Goal: Task Accomplishment & Management: Contribute content

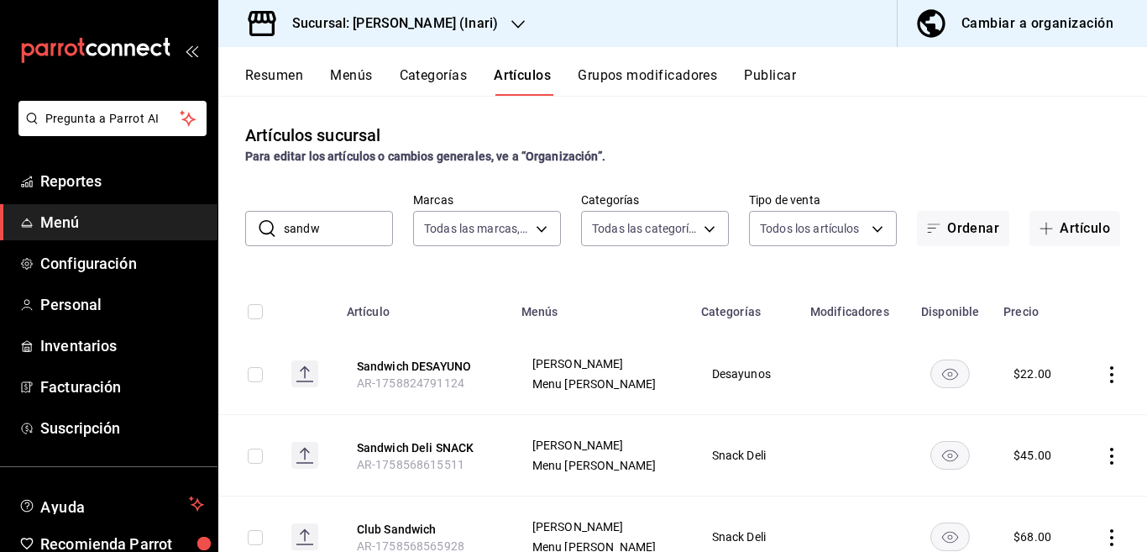
click at [354, 232] on input "sandw" at bounding box center [338, 229] width 109 height 34
type input "s"
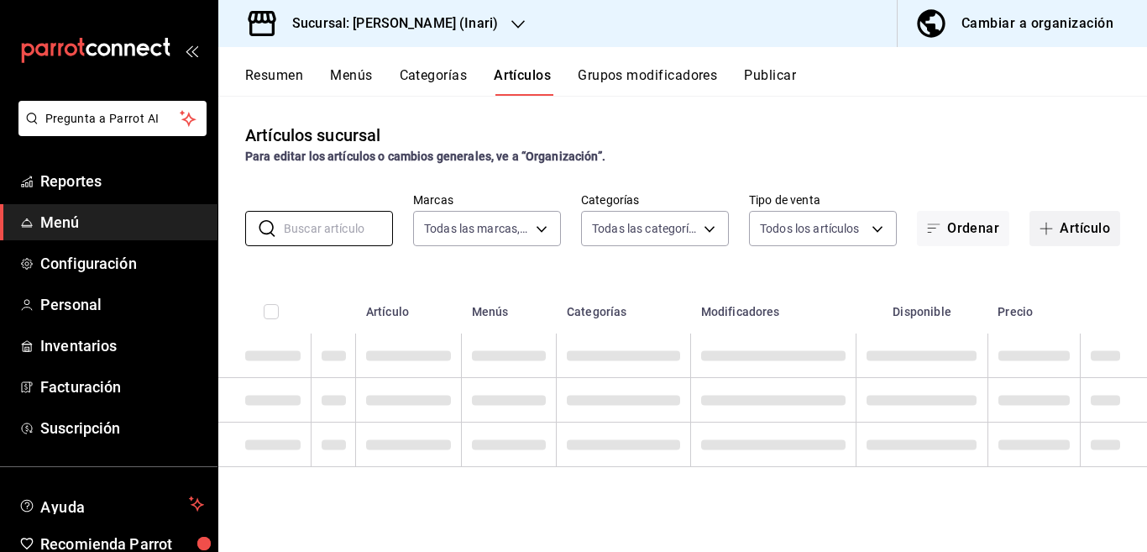
click at [1076, 226] on button "Artículo" at bounding box center [1075, 228] width 91 height 35
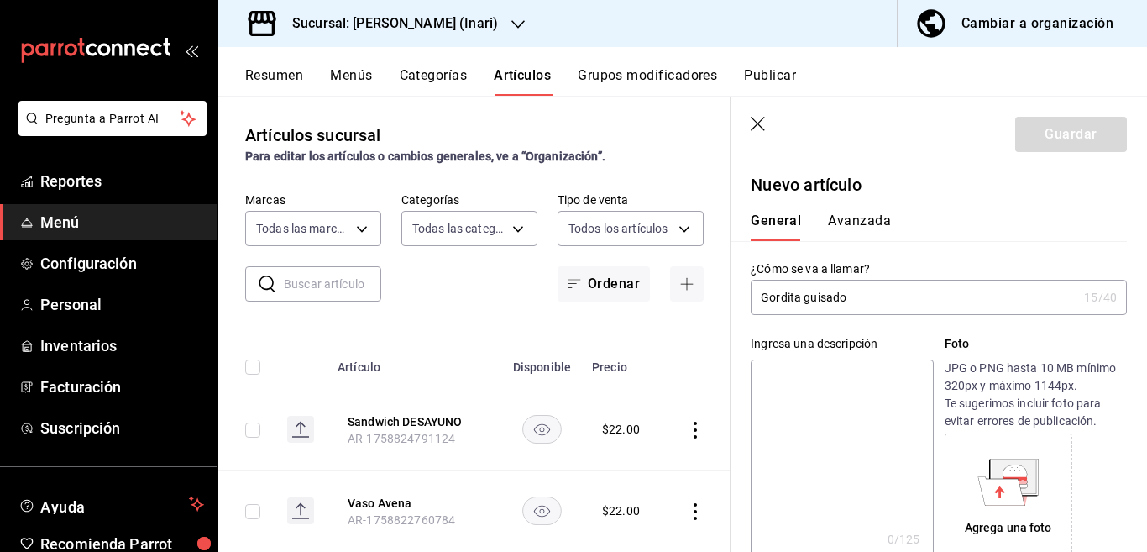
click at [846, 295] on input "Gordita guisado" at bounding box center [914, 297] width 327 height 34
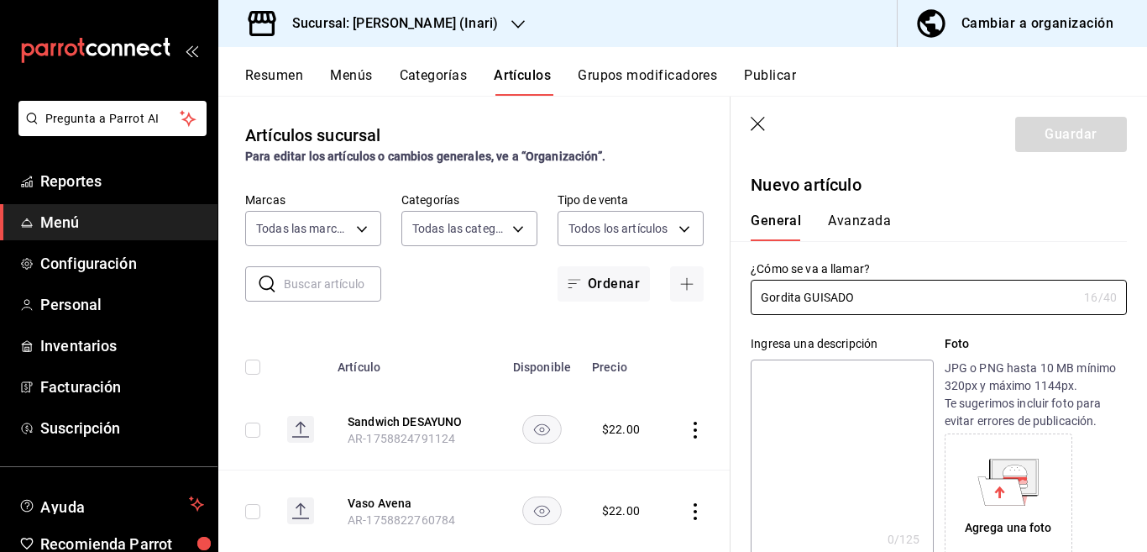
type input "Gordita GUISADO"
click at [806, 379] on textarea at bounding box center [842, 460] width 182 height 202
paste textarea "Gordita GUISADO"
type textarea "Gordita GUISADO"
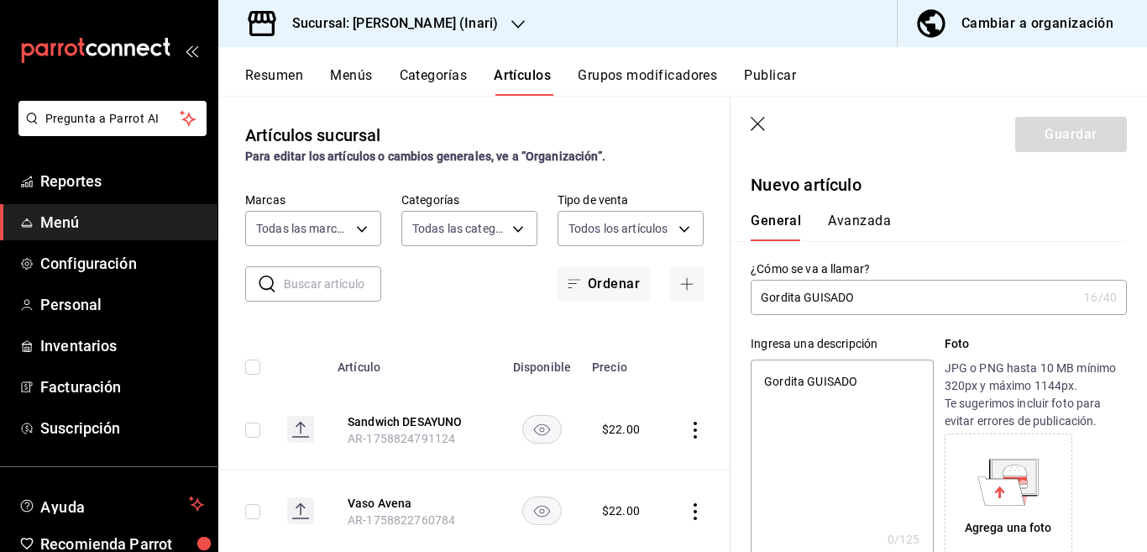
type textarea "x"
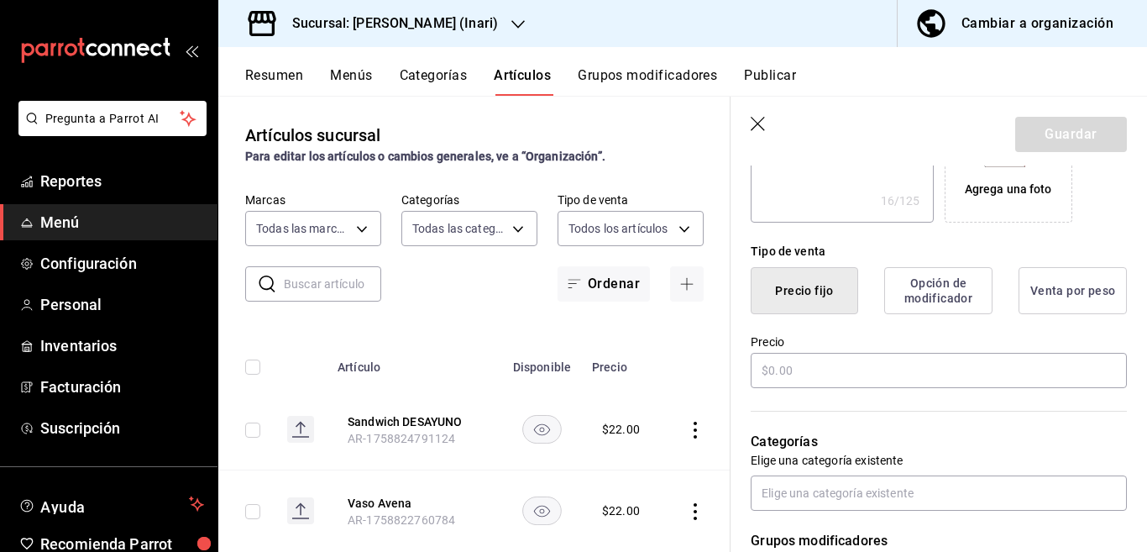
scroll to position [341, 0]
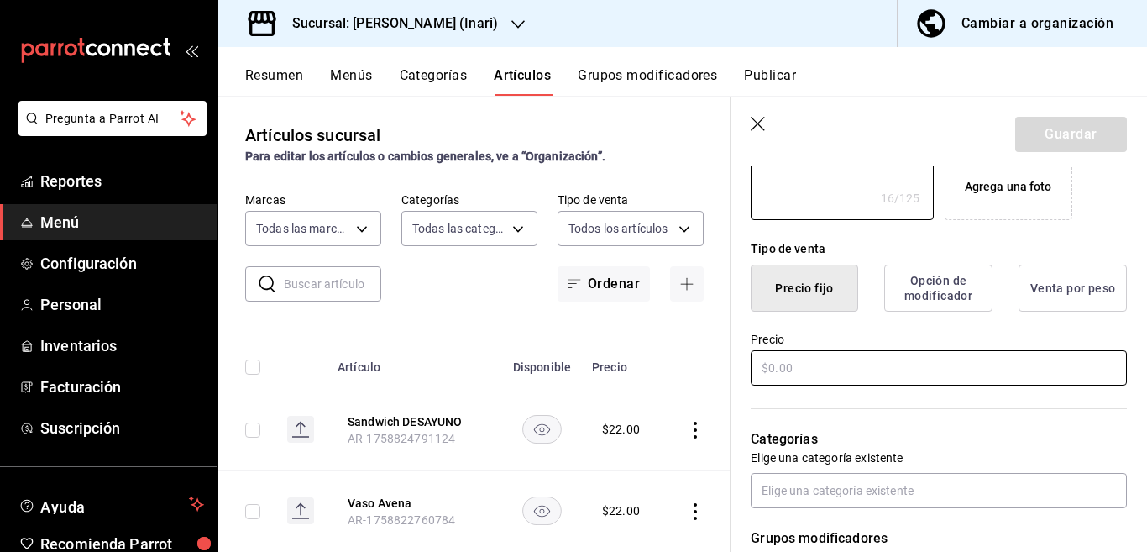
type textarea "Gordita GUISADO"
type textarea "x"
click at [809, 375] on input "text" at bounding box center [939, 367] width 376 height 35
type input "$19.00"
type textarea "x"
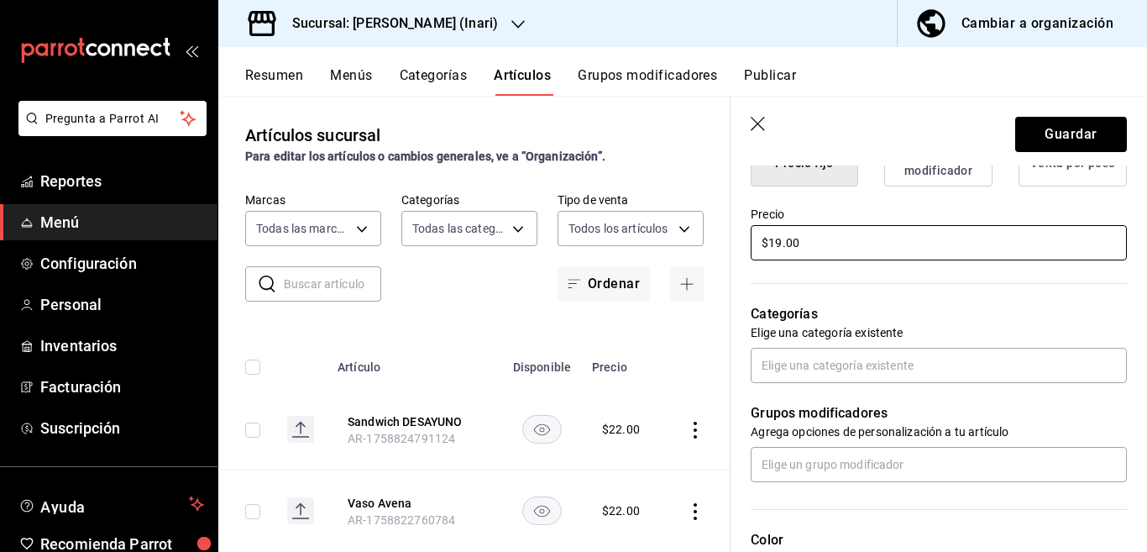
scroll to position [478, 0]
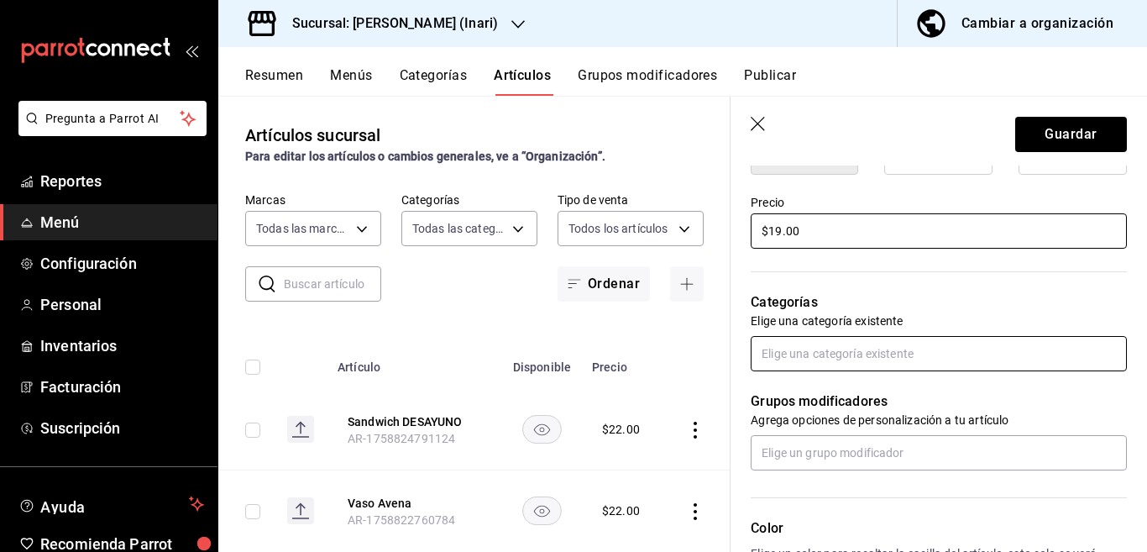
type input "$19.00"
click at [812, 351] on input "text" at bounding box center [939, 353] width 376 height 35
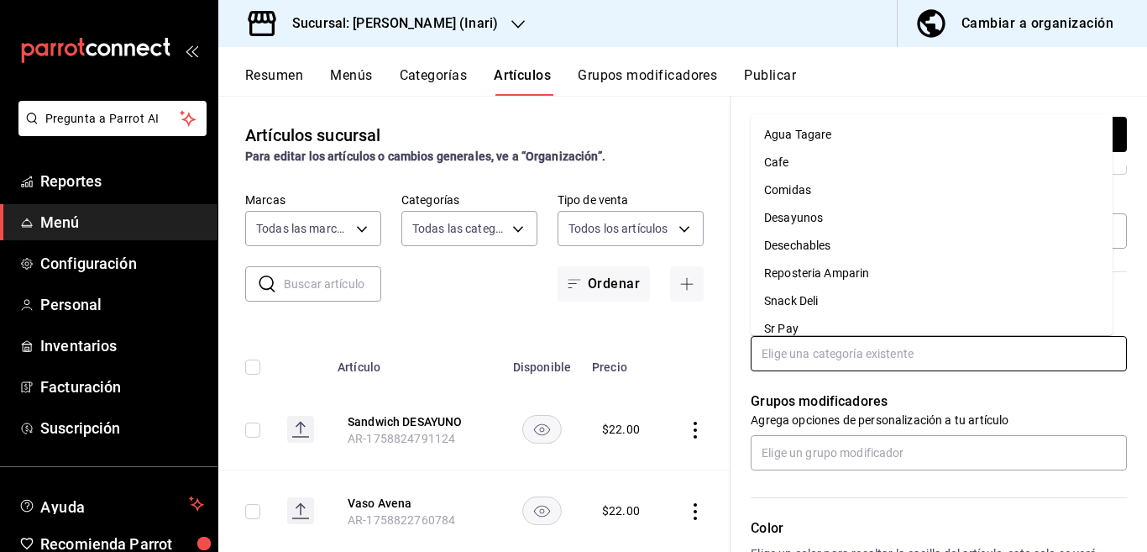
click at [802, 218] on li "Desayunos" at bounding box center [932, 218] width 362 height 28
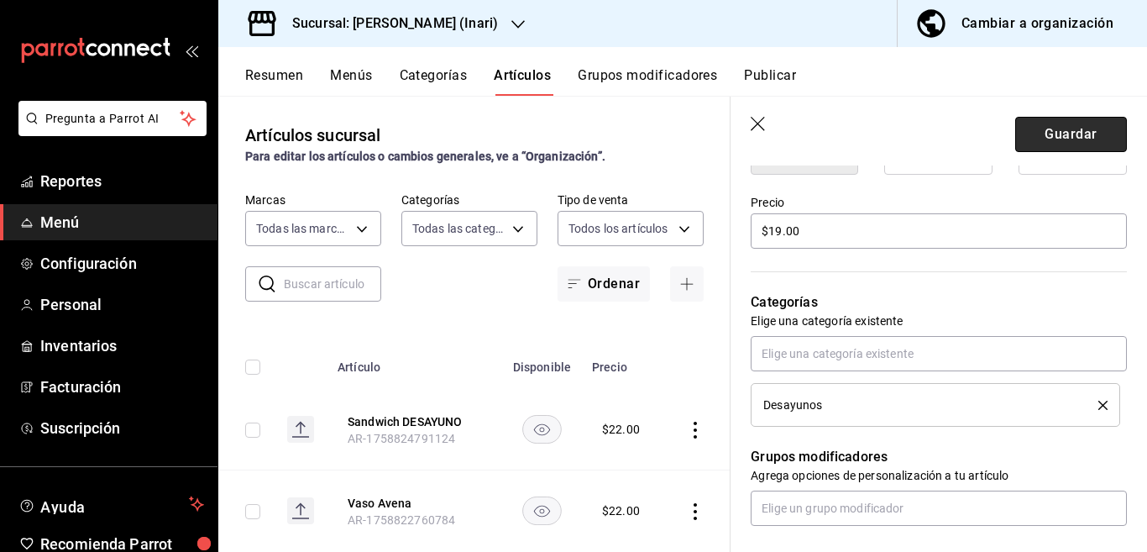
click at [1023, 135] on button "Guardar" at bounding box center [1071, 134] width 112 height 35
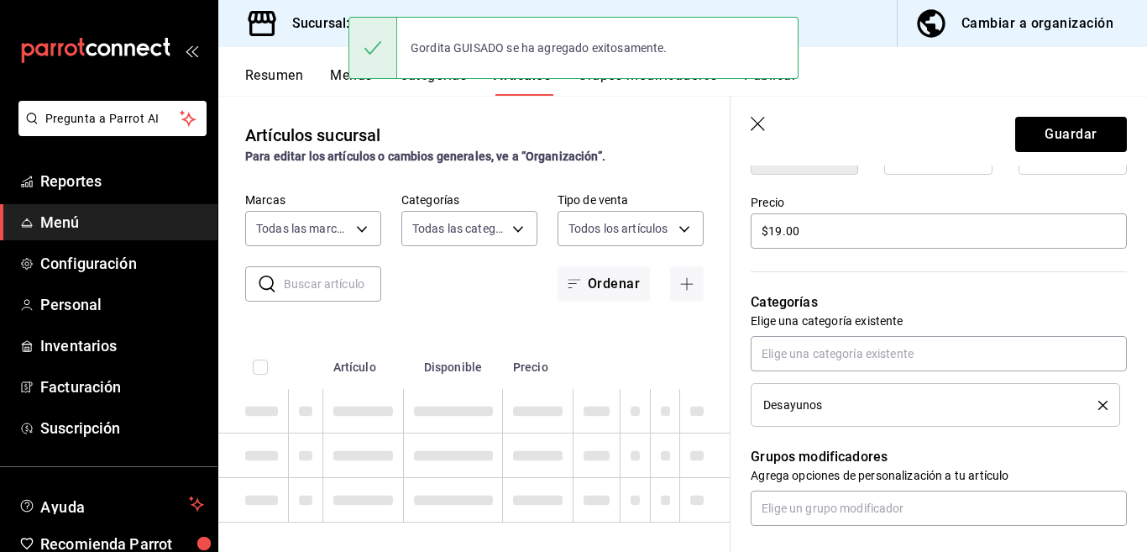
type textarea "x"
